Goal: Transaction & Acquisition: Download file/media

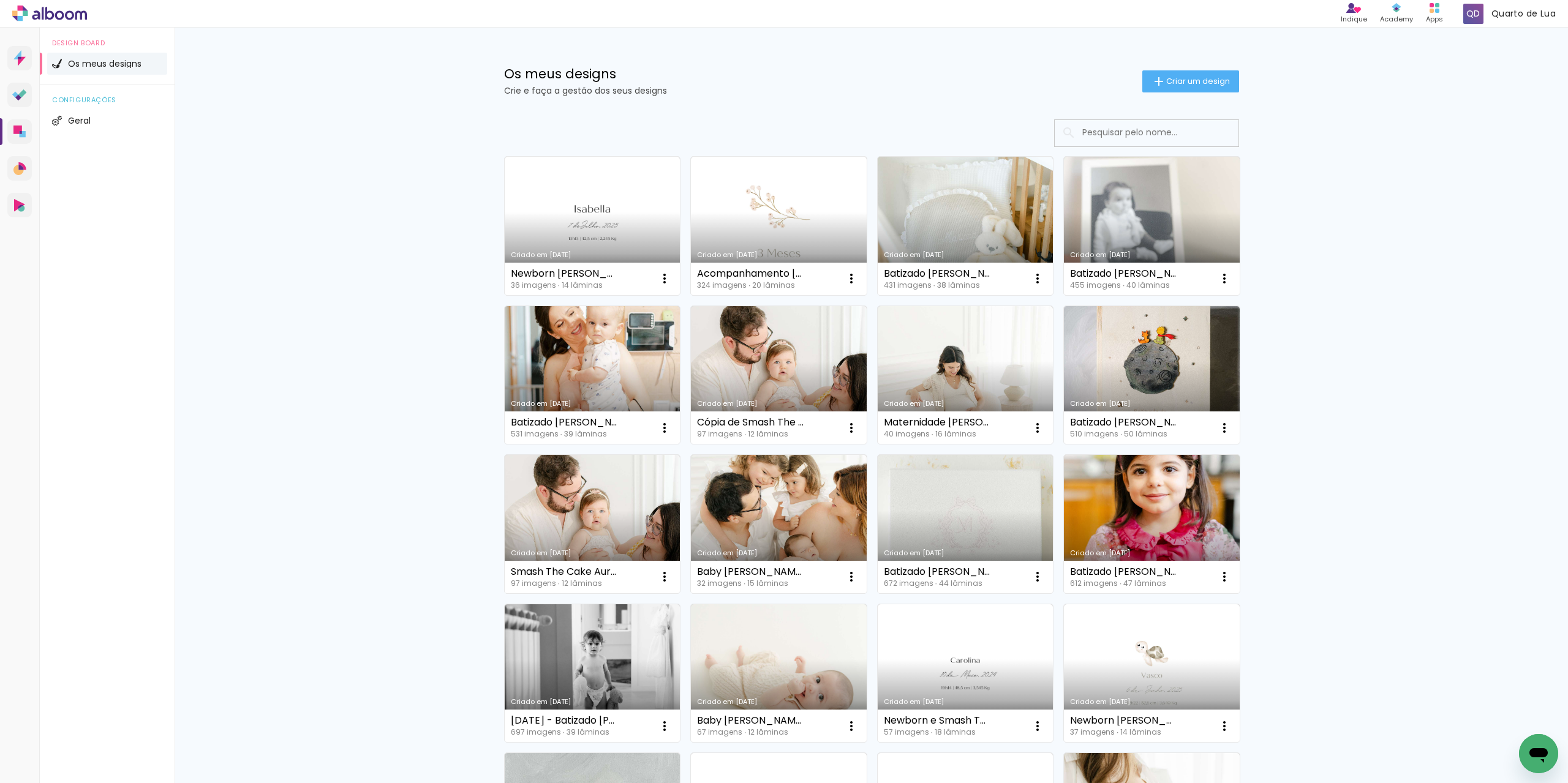
click at [1130, 143] on input at bounding box center [1164, 132] width 175 height 25
click at [1132, 139] on input at bounding box center [1164, 132] width 175 height 25
type input "m"
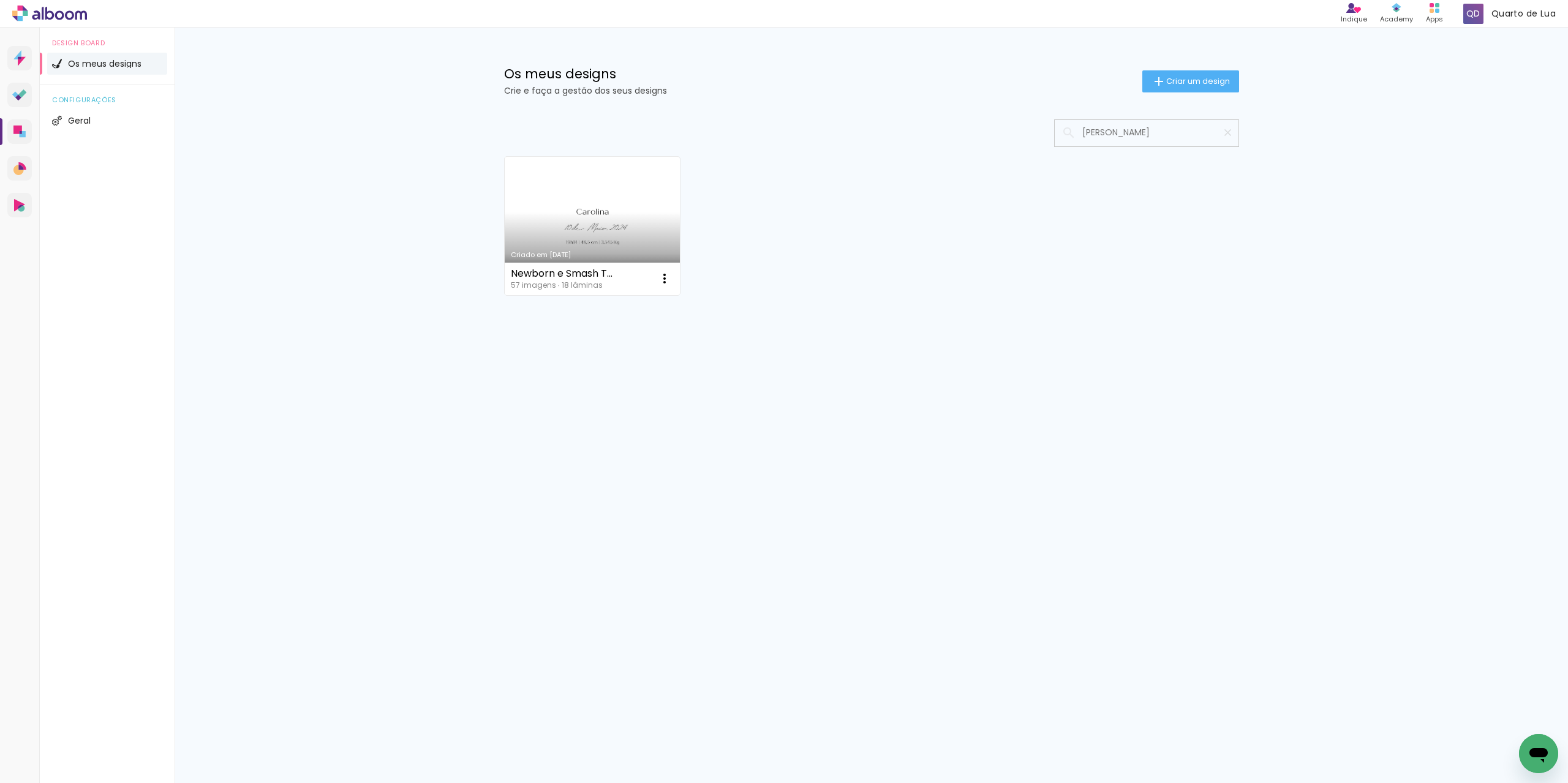
type input "[PERSON_NAME]"
type paper-input "[PERSON_NAME]"
click at [583, 220] on link "Criado em [DATE]" at bounding box center [593, 225] width 176 height 138
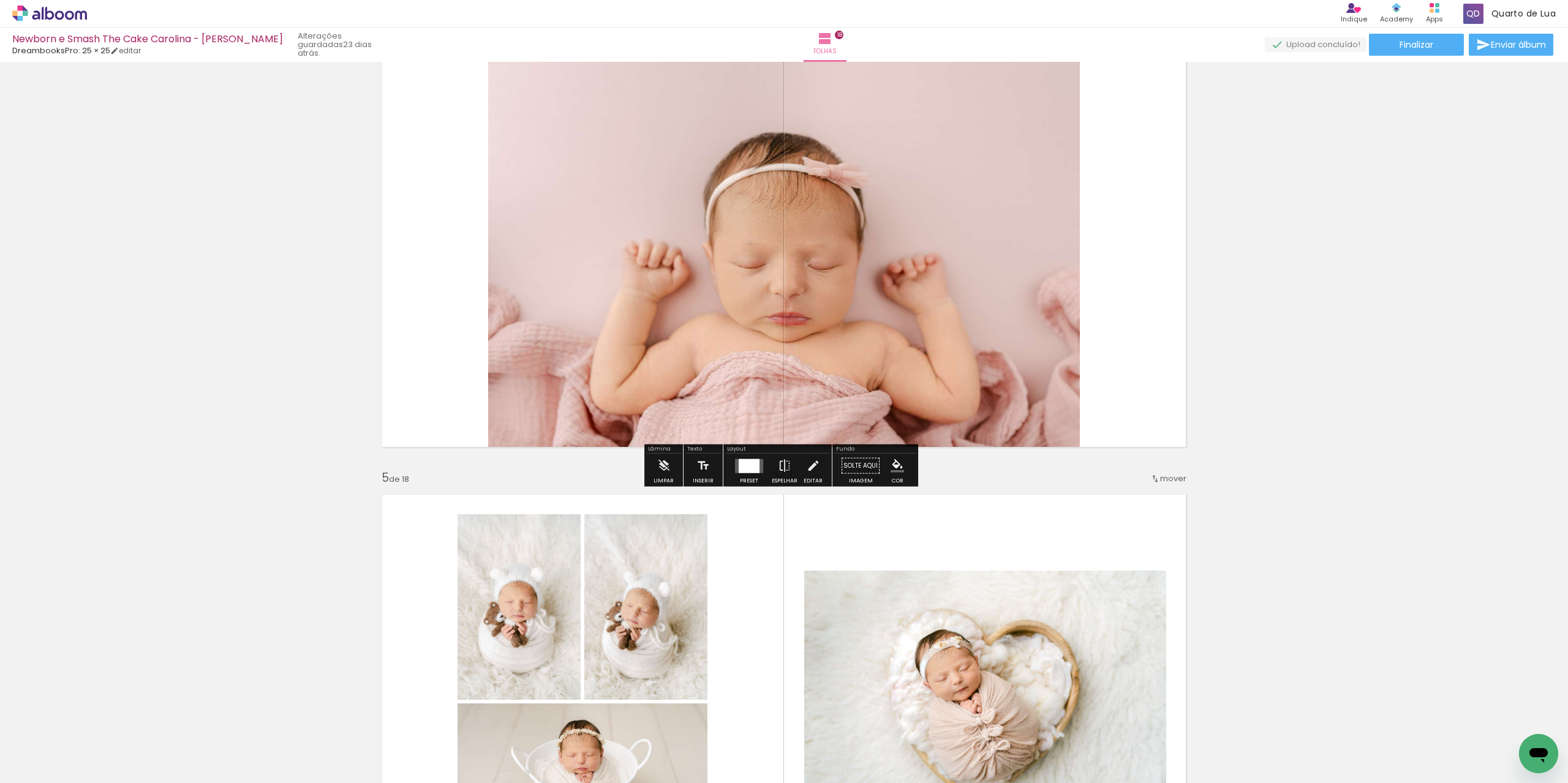
scroll to position [1248, 0]
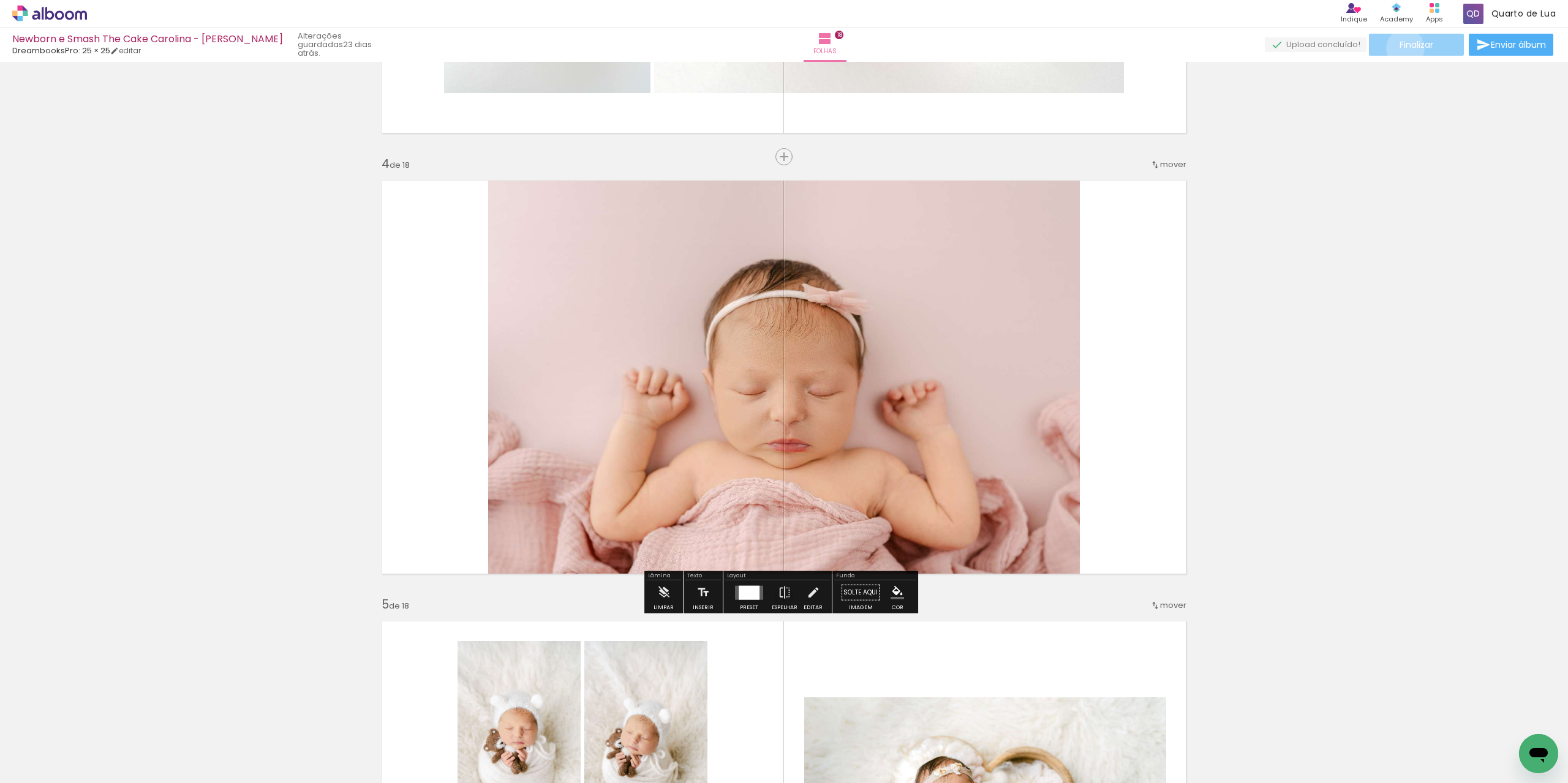
click at [1401, 47] on span "Finalizar" at bounding box center [1416, 45] width 34 height 8
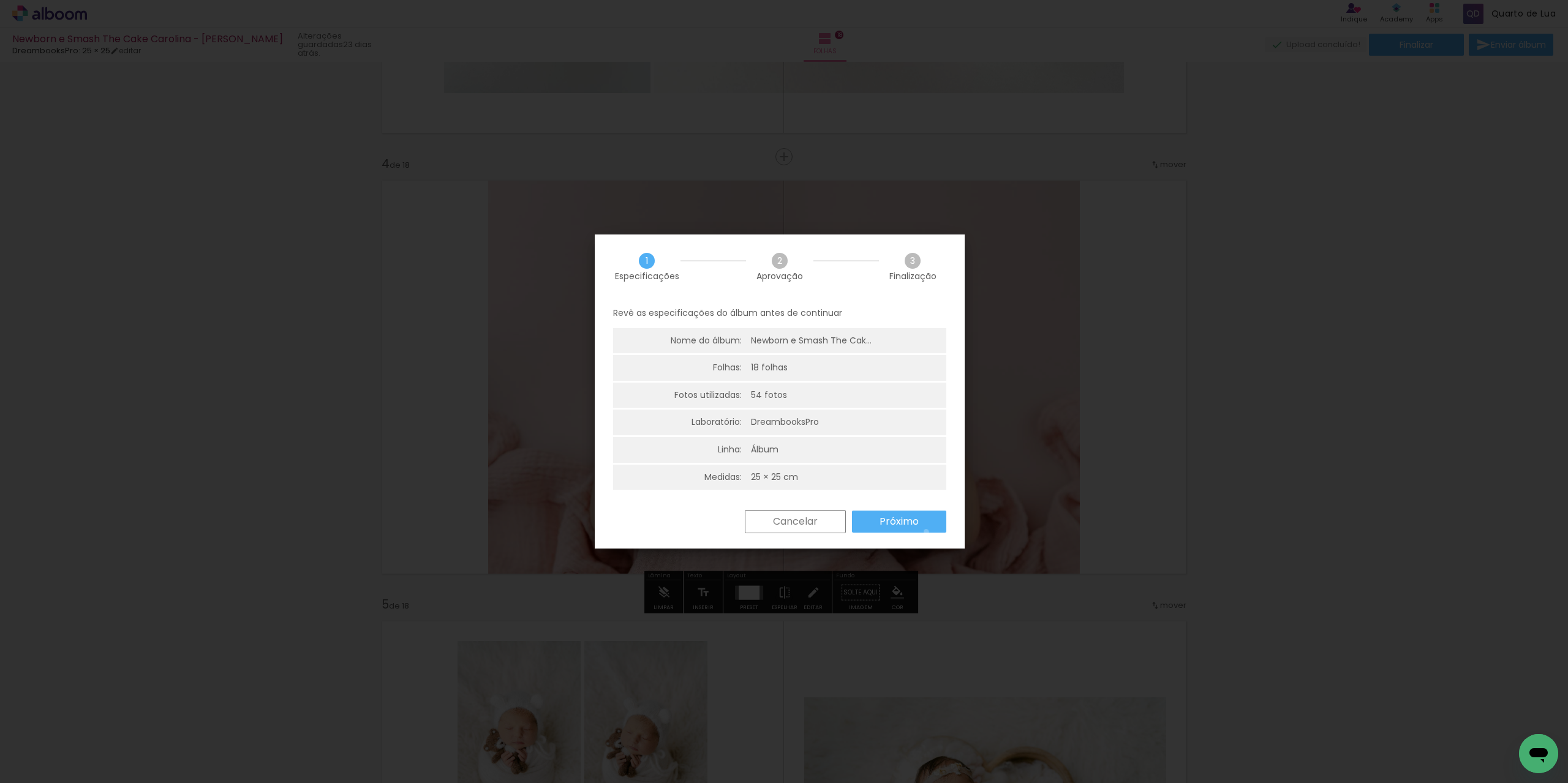
click at [926, 532] on paper-button "Próximo" at bounding box center [899, 521] width 94 height 22
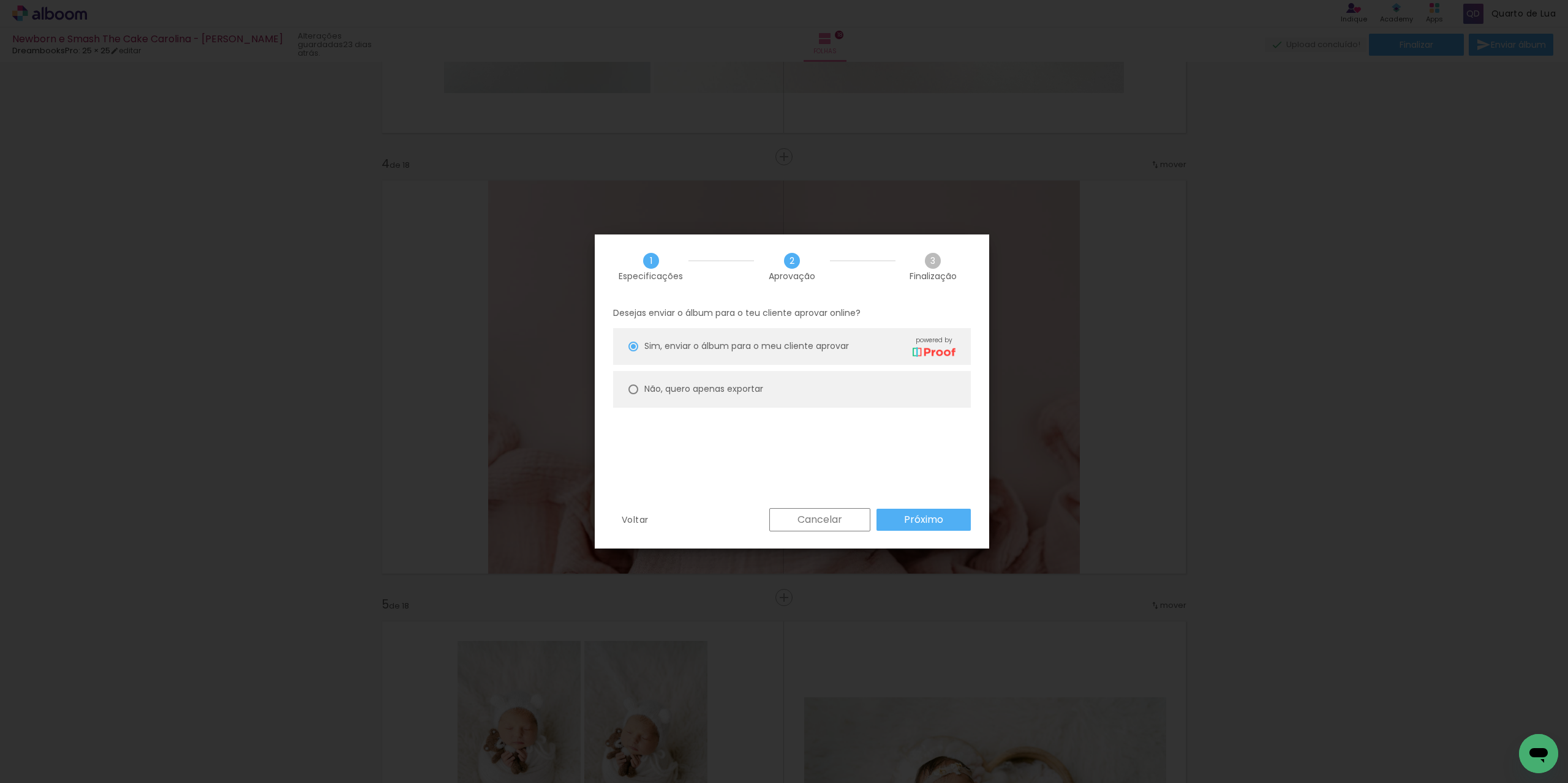
click at [823, 405] on paper-radio-button "Não, quero apenas exportar" at bounding box center [792, 389] width 358 height 37
type paper-radio-button "on"
click at [918, 508] on div "Cancelar Próximo" at bounding box center [867, 520] width 208 height 23
click at [0, 0] on slot "Próximo" at bounding box center [0, 0] width 0 height 0
type input "Alta, 300 DPI"
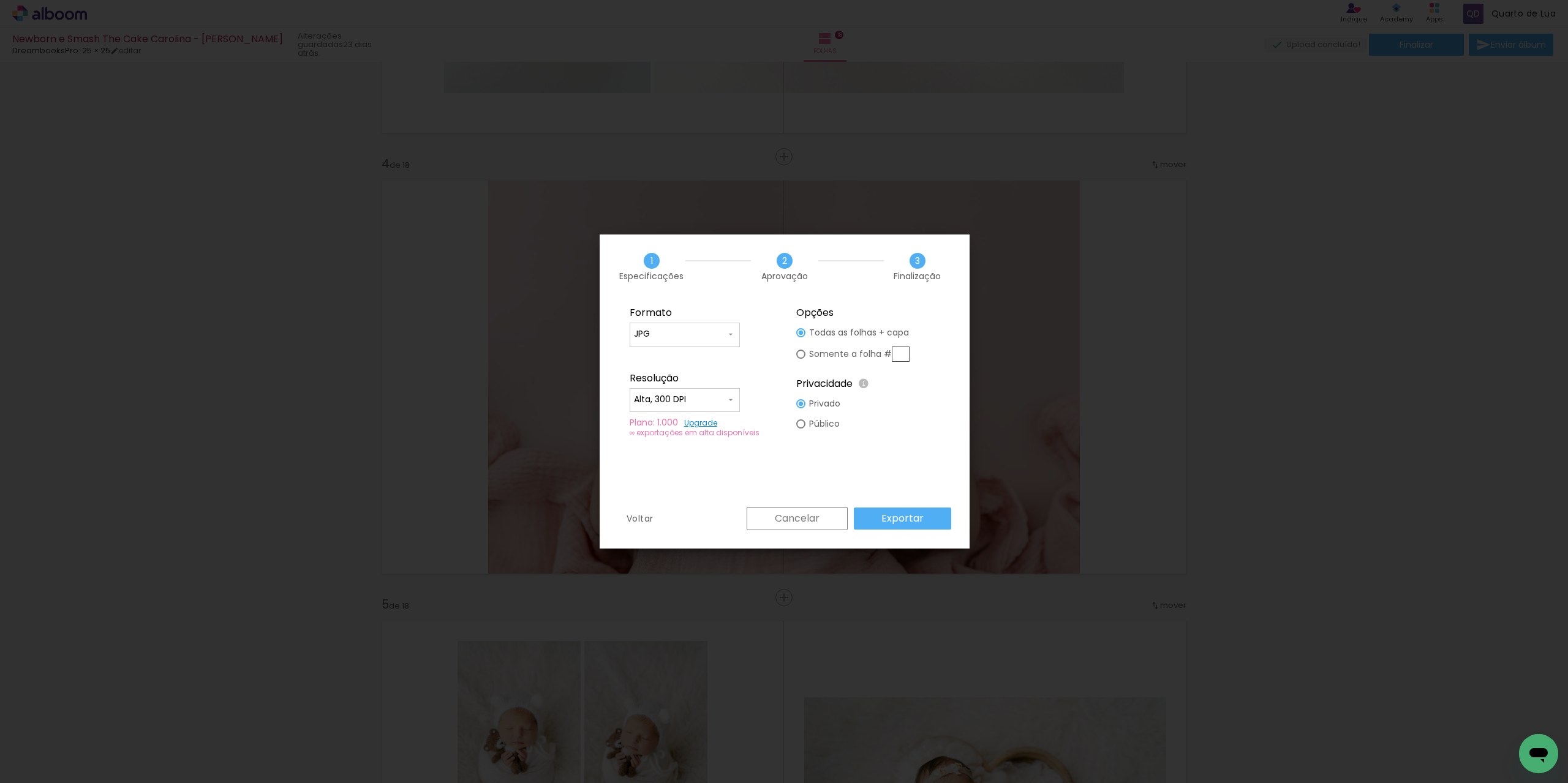
click at [913, 525] on paper-button "Exportar" at bounding box center [903, 518] width 98 height 22
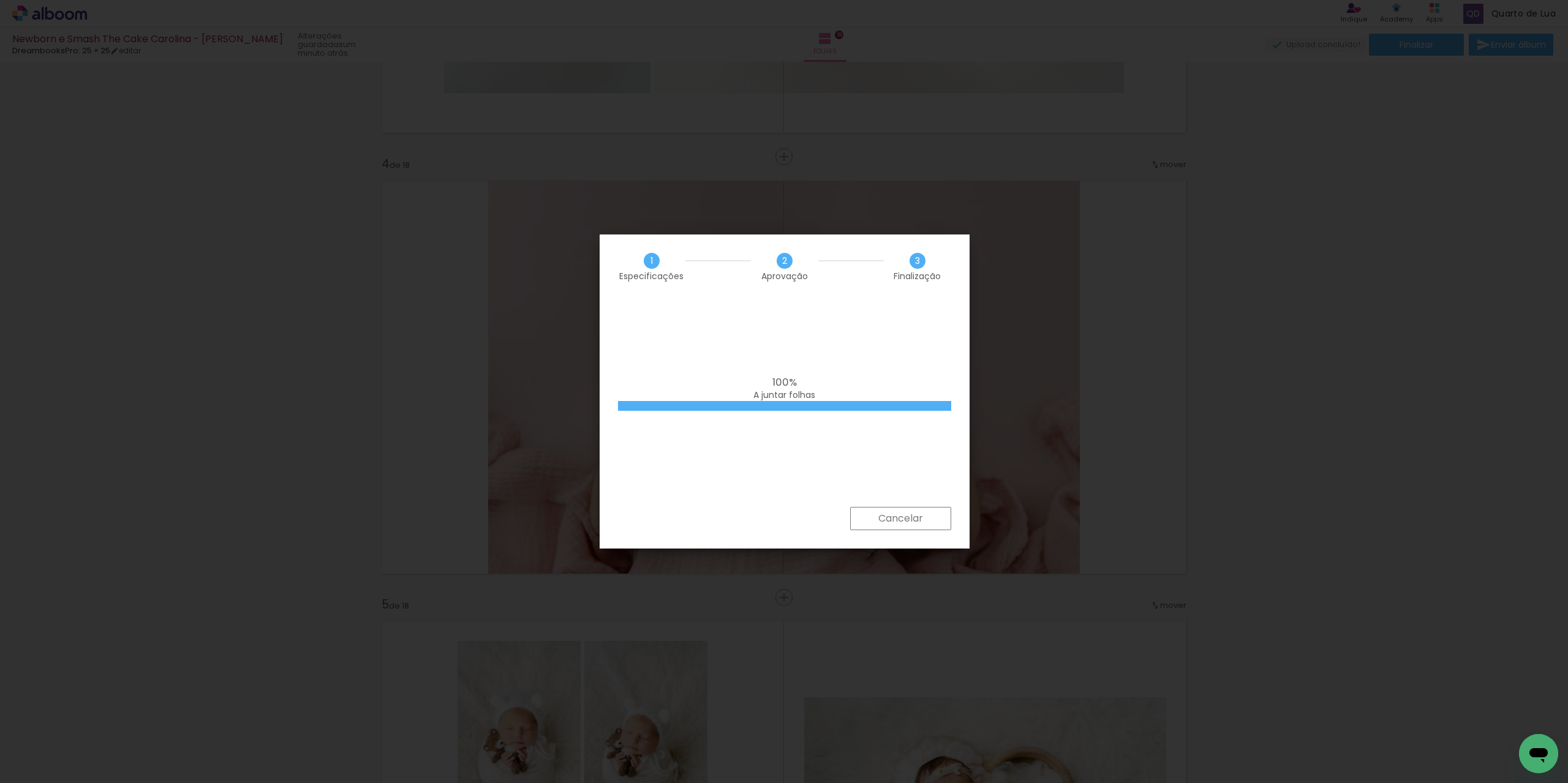
click at [783, 442] on div "100% A juntar folhas" at bounding box center [785, 403] width 370 height 208
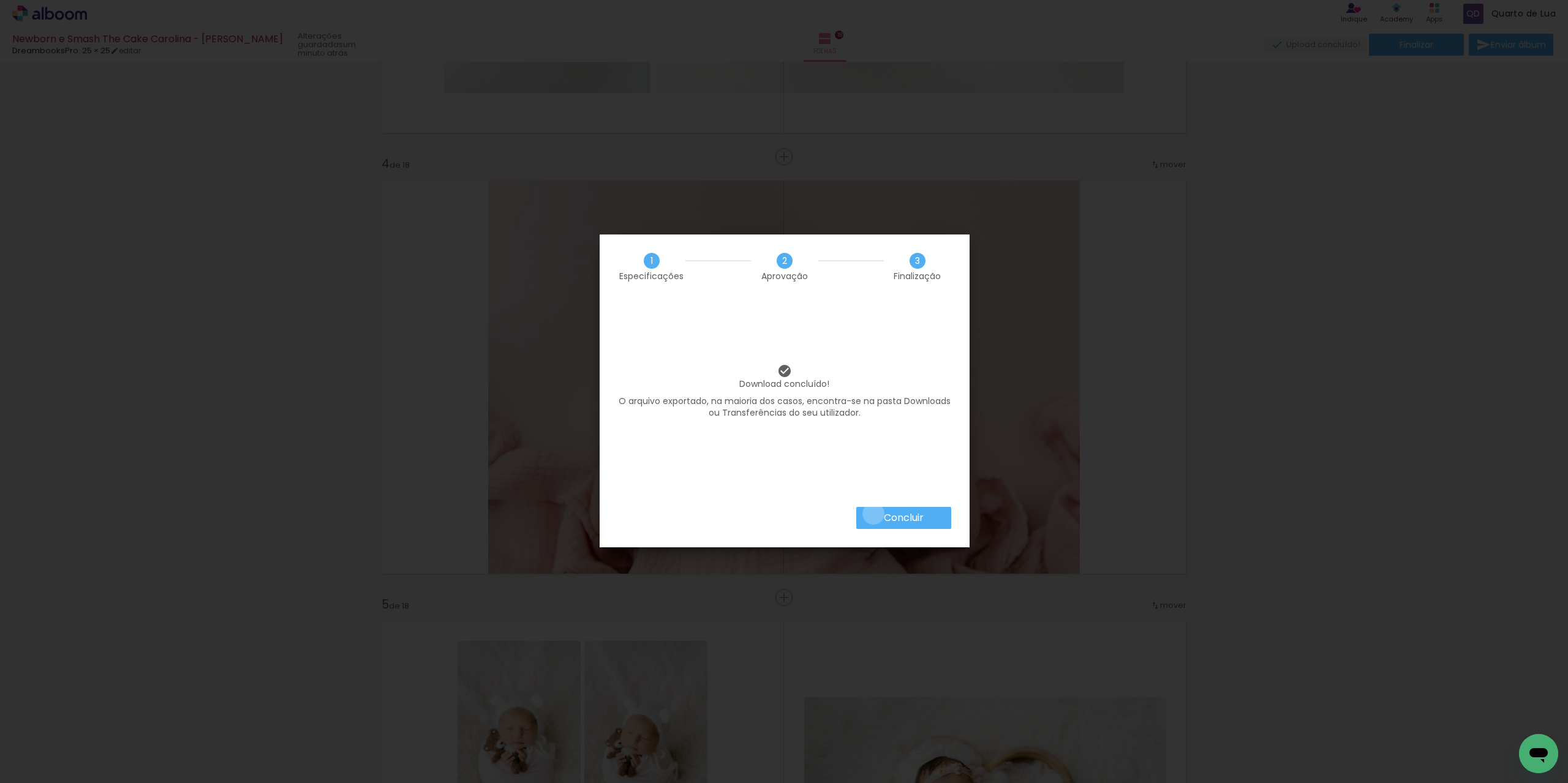
click at [873, 514] on paper-button "Concluir" at bounding box center [904, 518] width 95 height 22
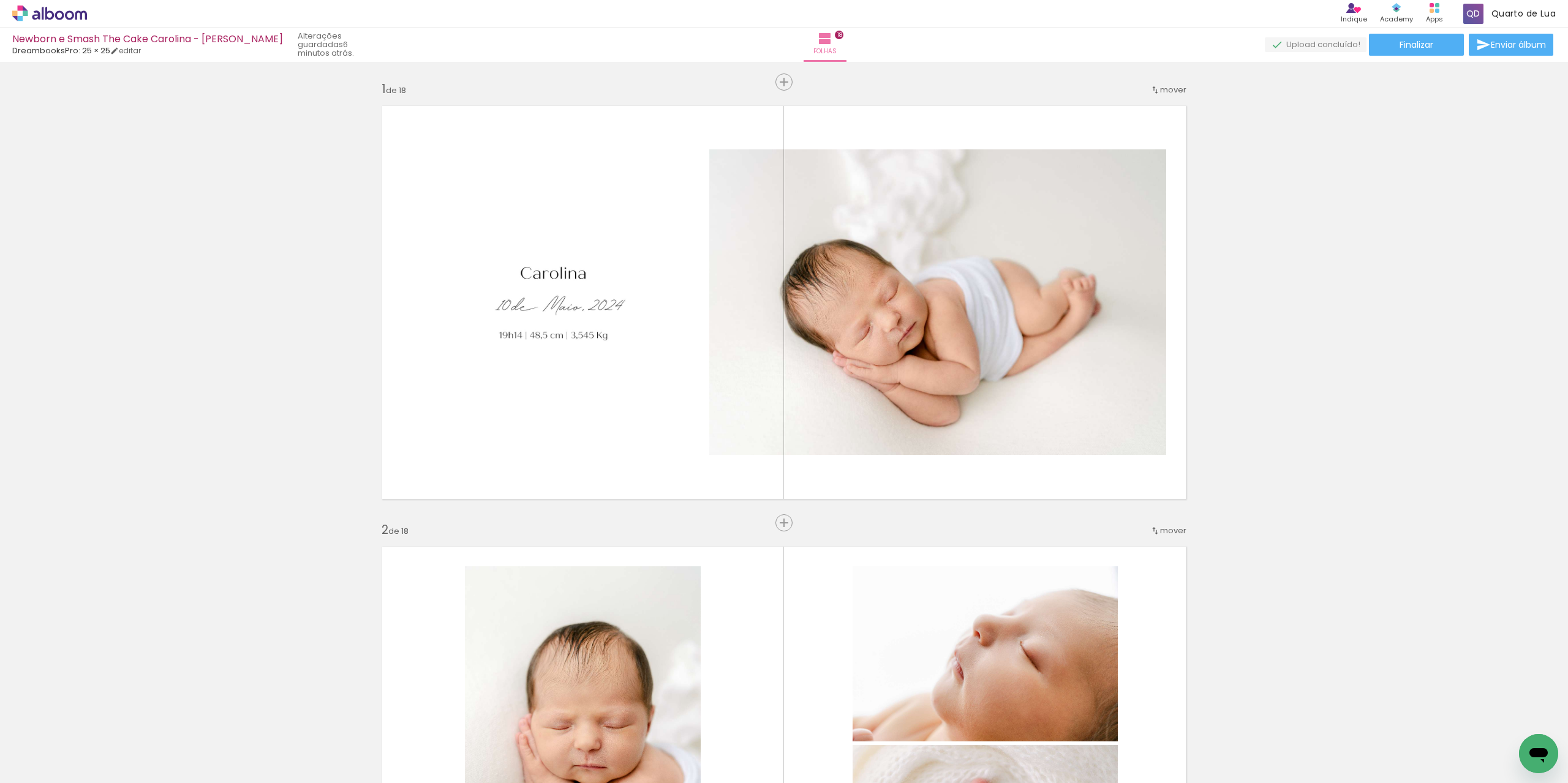
scroll to position [1248, 0]
